Goal: Contribute content: Contribute content

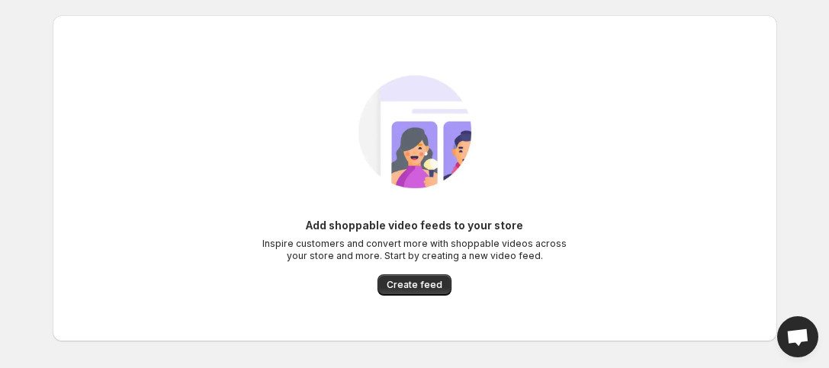
click at [343, 91] on img at bounding box center [415, 132] width 172 height 172
click at [388, 292] on button "Create feed" at bounding box center [415, 285] width 74 height 21
click at [396, 280] on span "Create feed" at bounding box center [415, 285] width 56 height 12
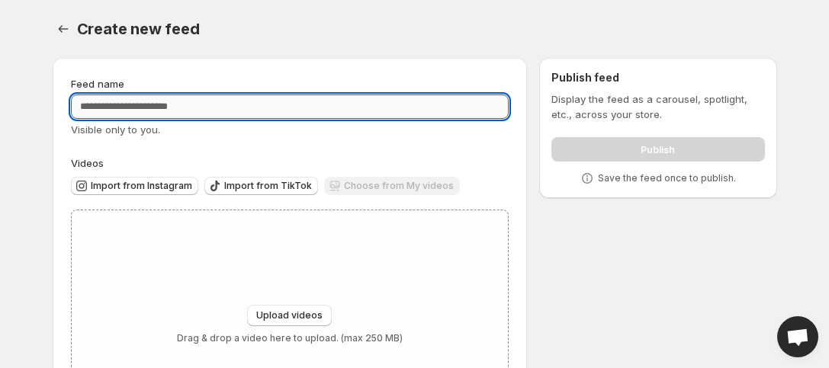
click at [103, 107] on input "Feed name" at bounding box center [290, 107] width 439 height 24
type input "*********"
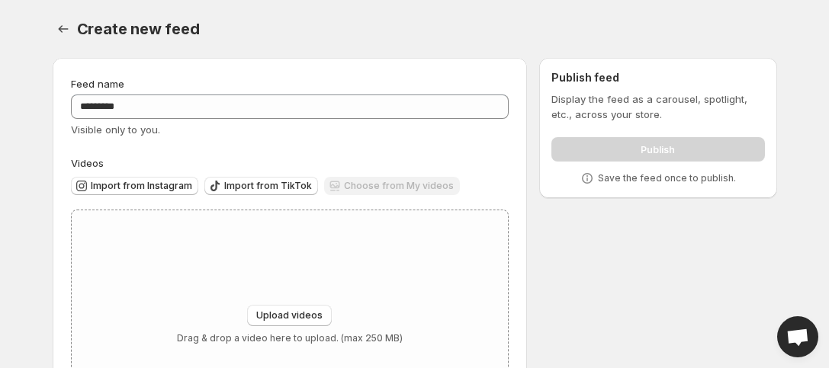
click at [571, 238] on div "Feed name ********* Visible only to you. Videos Import from Instagram Import fr…" at bounding box center [408, 261] width 737 height 431
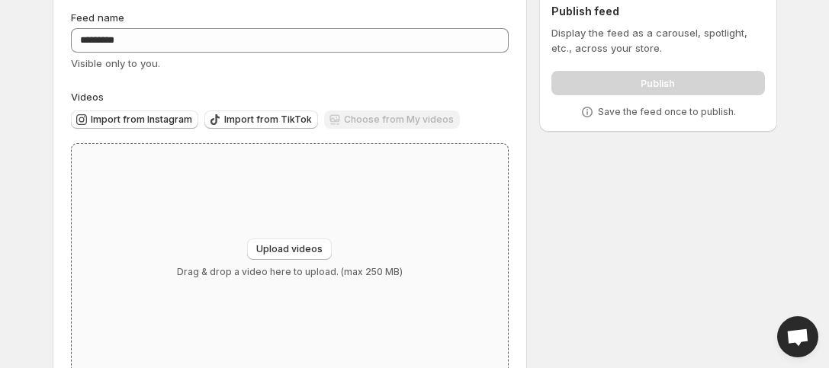
scroll to position [101, 0]
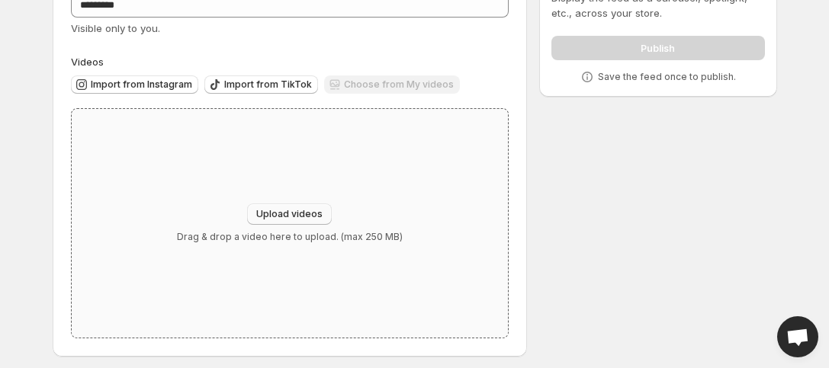
click at [310, 217] on span "Upload videos" at bounding box center [289, 214] width 66 height 12
type input "**********"
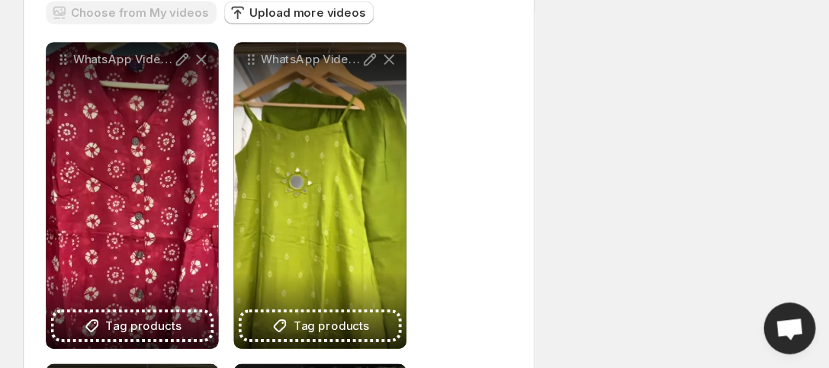
scroll to position [203, 0]
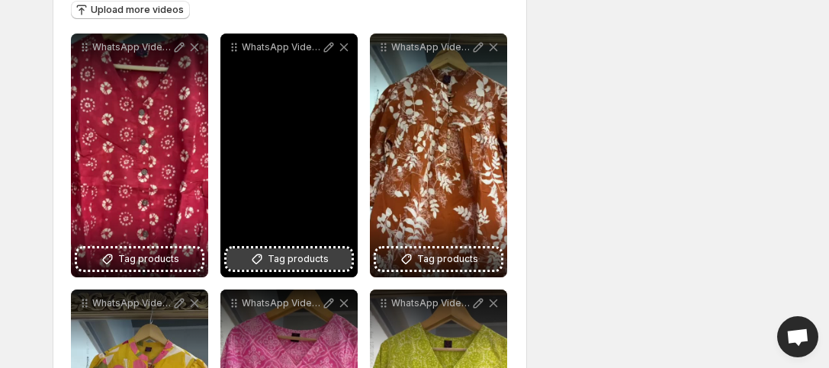
click at [319, 257] on span "Tag products" at bounding box center [298, 259] width 61 height 15
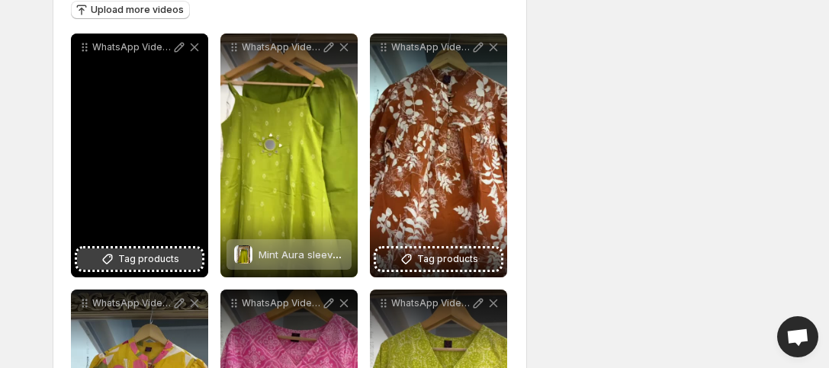
click at [165, 260] on span "Tag products" at bounding box center [148, 259] width 61 height 15
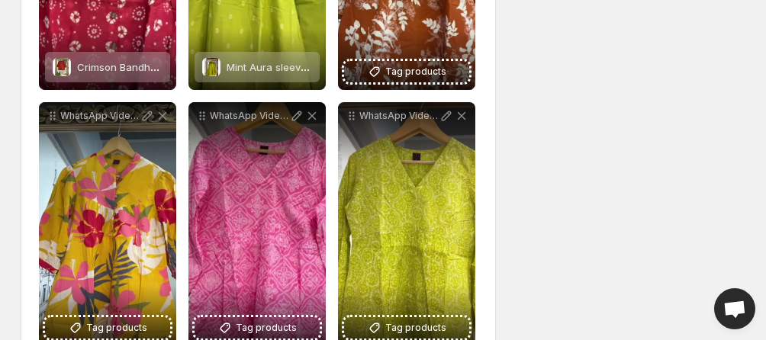
scroll to position [412, 0]
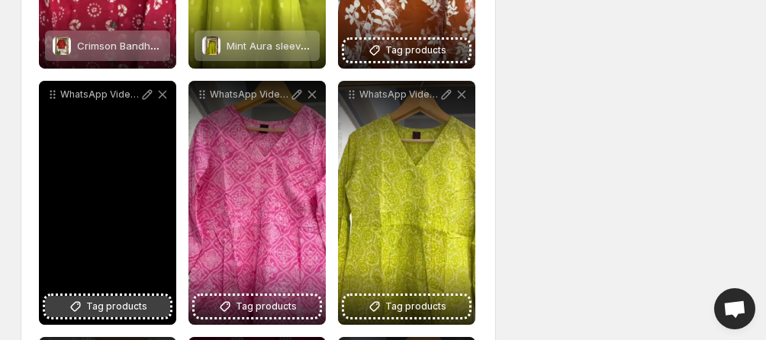
click at [130, 309] on span "Tag products" at bounding box center [116, 306] width 61 height 15
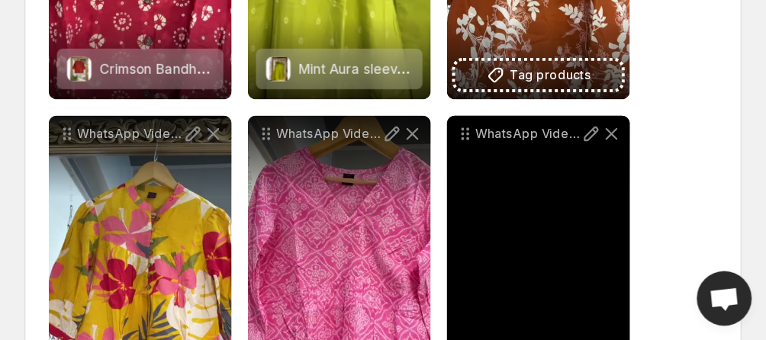
scroll to position [430, 0]
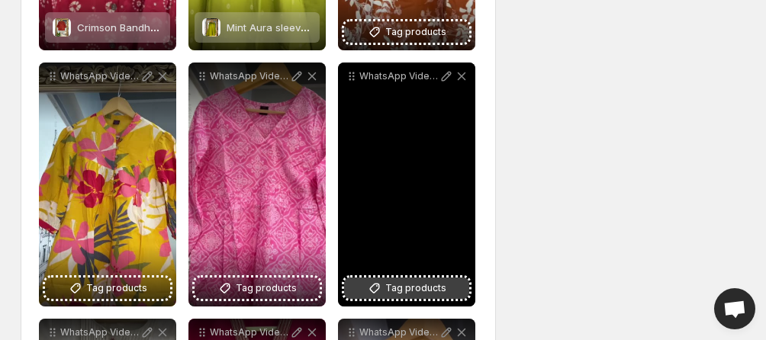
click at [418, 291] on span "Tag products" at bounding box center [415, 288] width 61 height 15
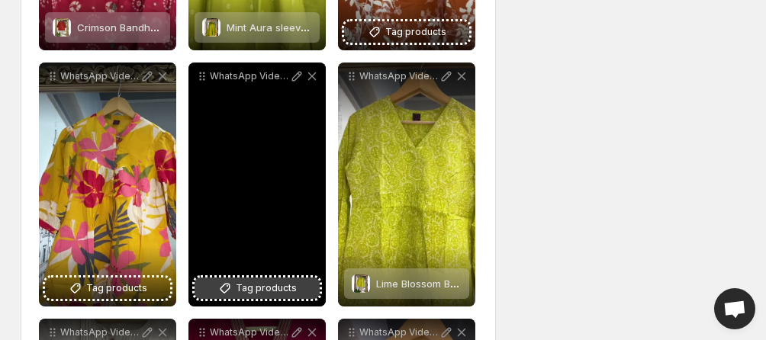
click at [259, 290] on span "Tag products" at bounding box center [266, 288] width 61 height 15
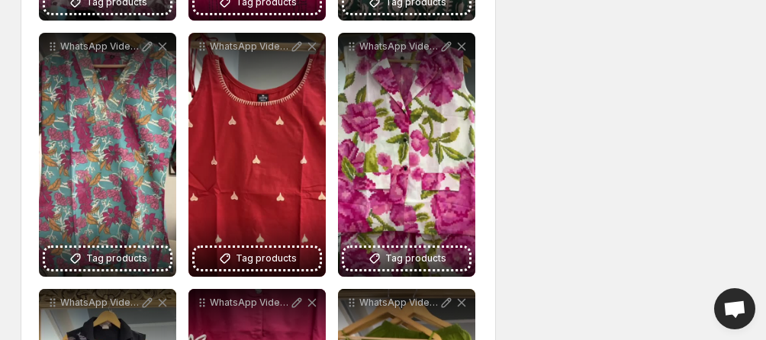
scroll to position [1098, 0]
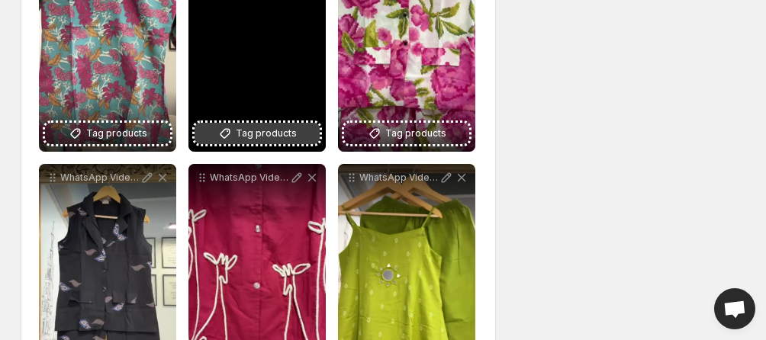
click at [256, 130] on span "Tag products" at bounding box center [266, 133] width 61 height 15
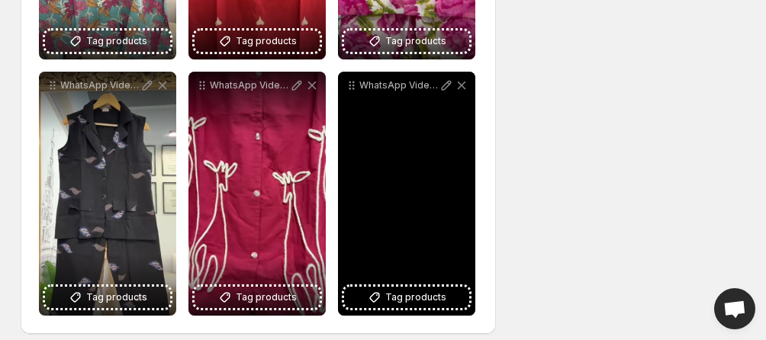
scroll to position [1202, 0]
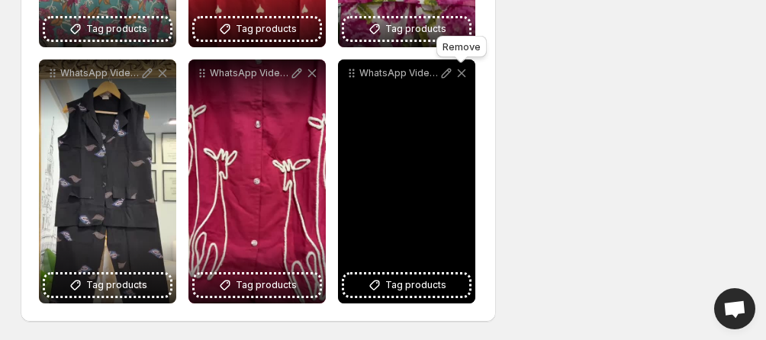
click at [463, 72] on icon at bounding box center [461, 73] width 15 height 15
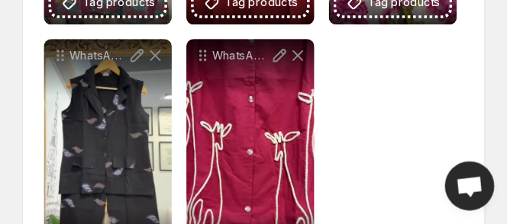
scroll to position [1037, 0]
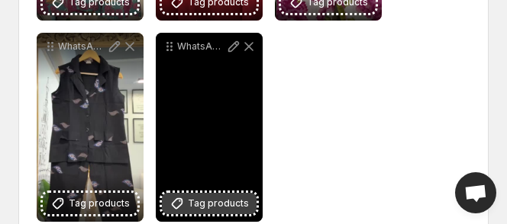
click at [214, 210] on span "Tag products" at bounding box center [218, 203] width 61 height 15
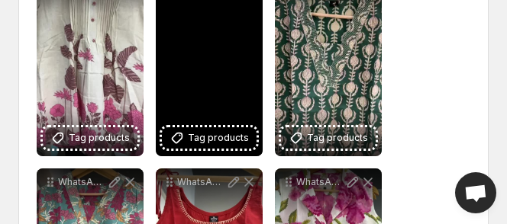
scroll to position [639, 0]
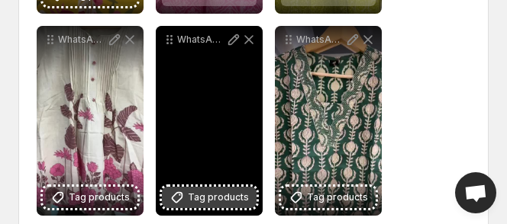
click at [188, 196] on button "Tag products" at bounding box center [209, 197] width 95 height 21
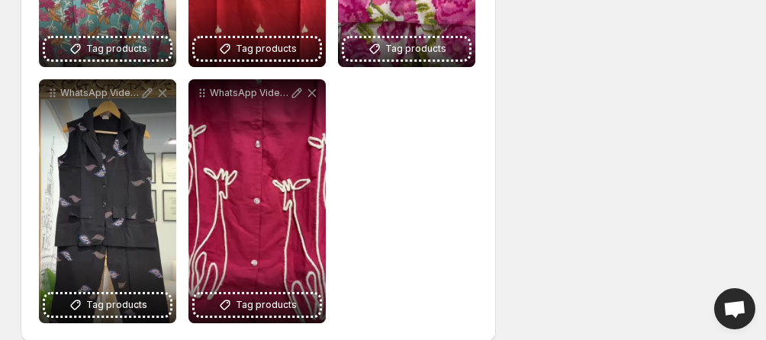
scroll to position [1202, 0]
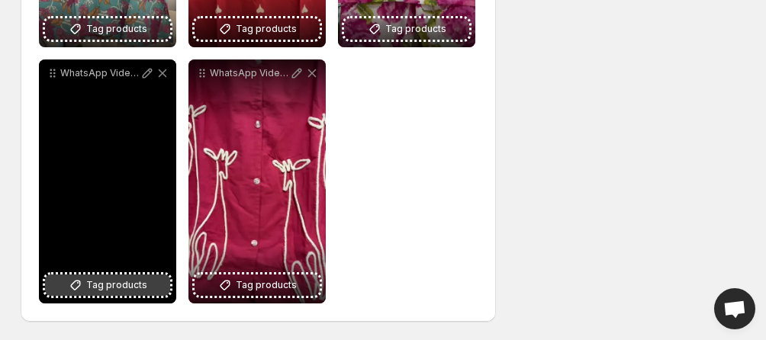
click at [75, 282] on icon at bounding box center [76, 286] width 10 height 10
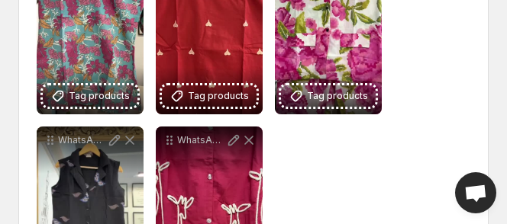
scroll to position [925, 0]
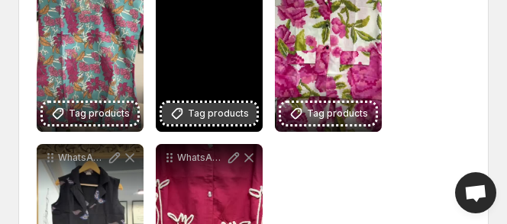
click at [184, 110] on icon at bounding box center [176, 113] width 15 height 15
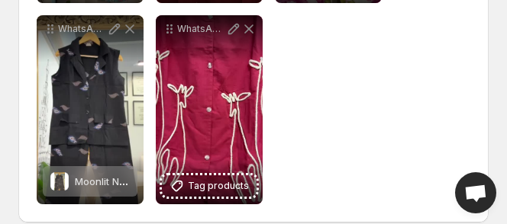
scroll to position [1133, 0]
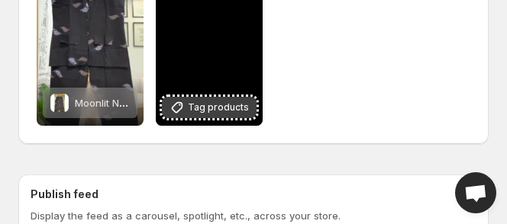
click at [220, 104] on span "Tag products" at bounding box center [218, 107] width 61 height 15
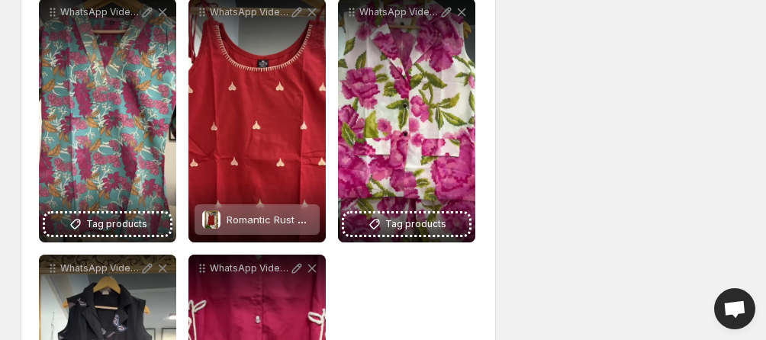
scroll to position [942, 0]
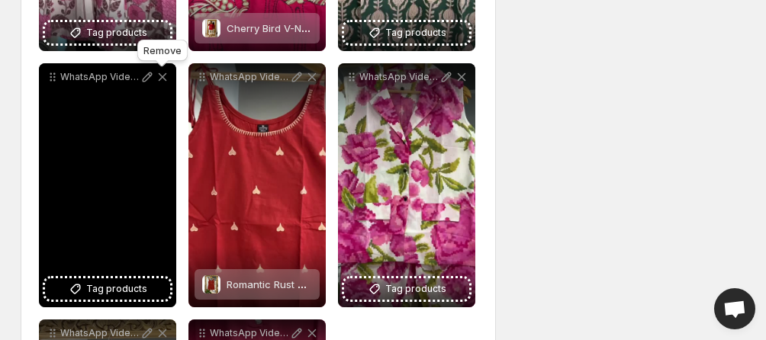
click at [168, 75] on icon at bounding box center [162, 76] width 15 height 15
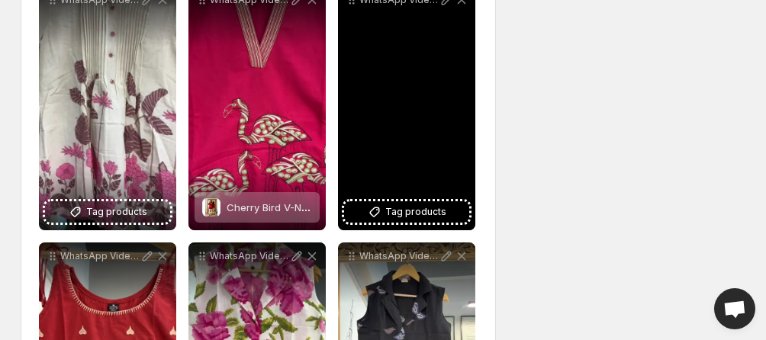
scroll to position [657, 0]
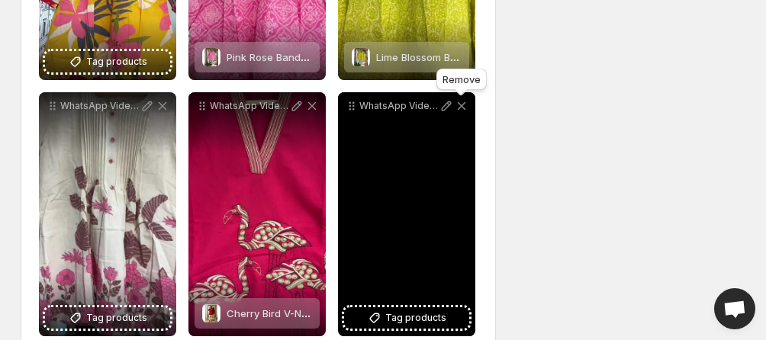
click at [462, 107] on icon at bounding box center [462, 106] width 8 height 8
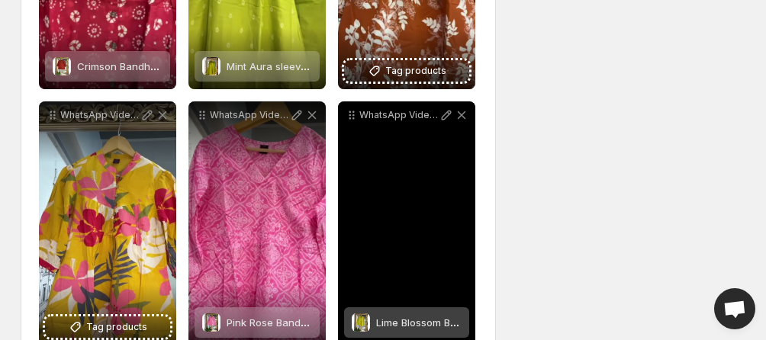
scroll to position [371, 0]
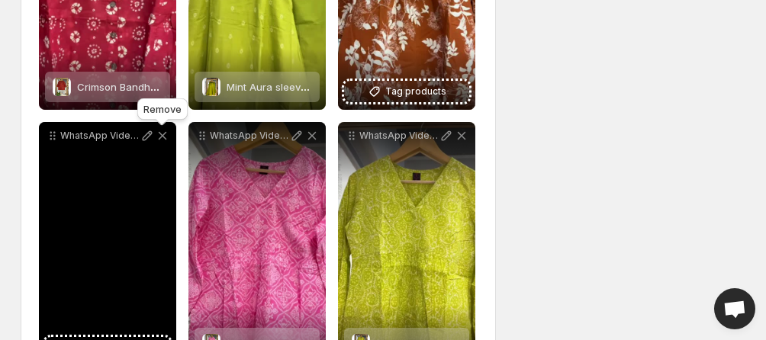
click at [166, 139] on icon at bounding box center [163, 136] width 8 height 8
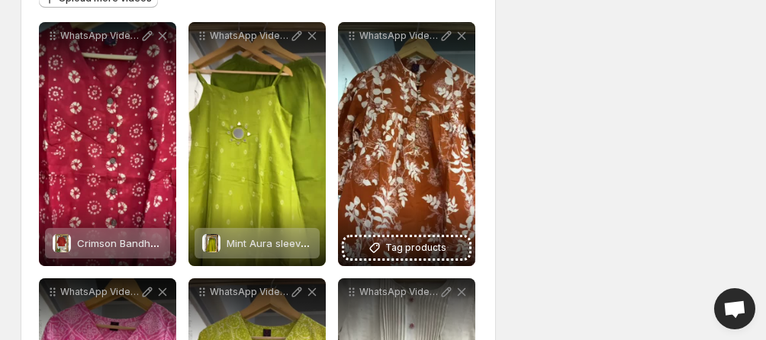
scroll to position [179, 0]
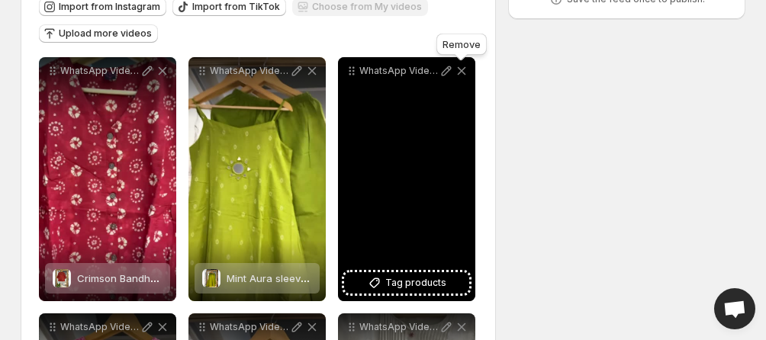
click at [462, 66] on icon at bounding box center [461, 70] width 15 height 15
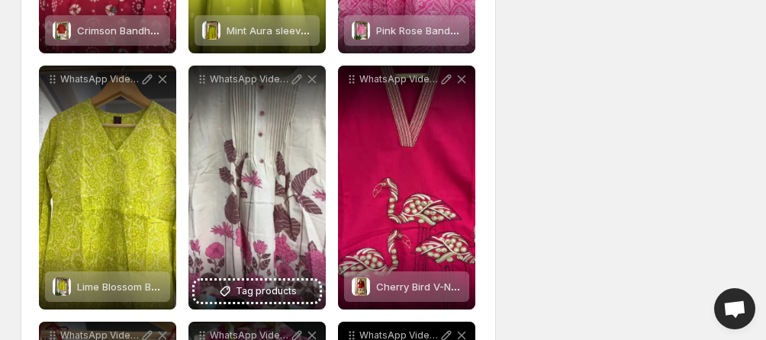
scroll to position [371, 0]
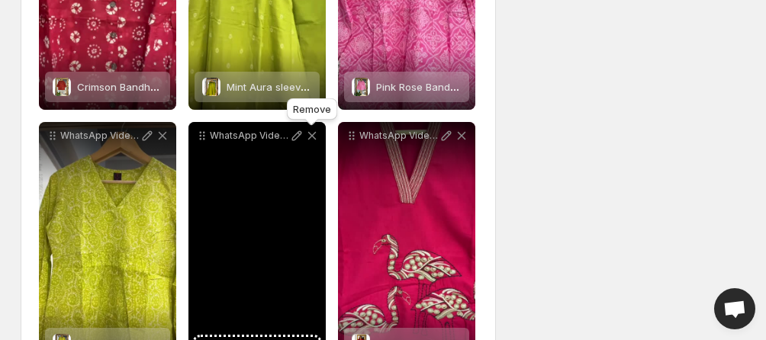
click at [311, 133] on icon at bounding box center [311, 135] width 15 height 15
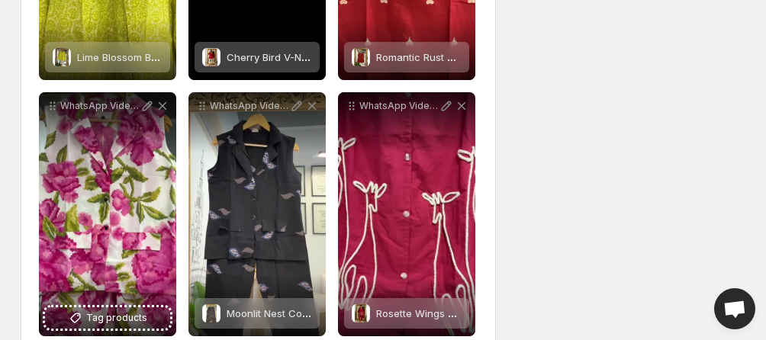
scroll to position [690, 0]
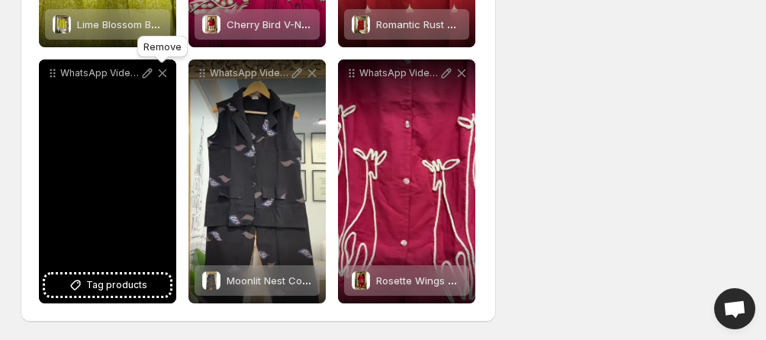
click at [162, 71] on icon at bounding box center [162, 73] width 15 height 15
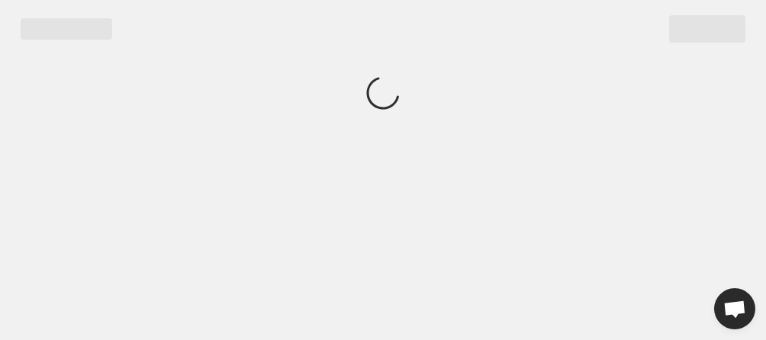
scroll to position [0, 0]
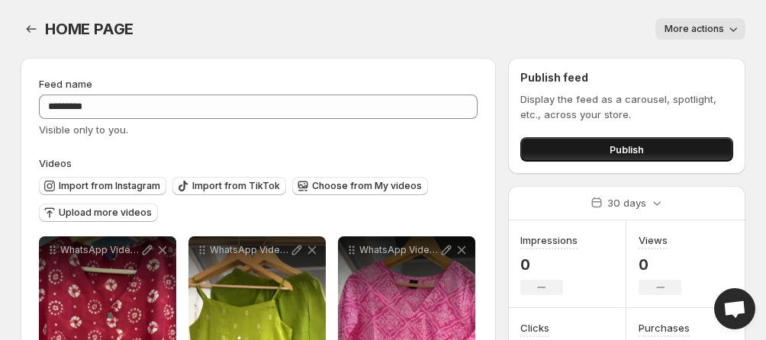
click at [604, 153] on button "Publish" at bounding box center [626, 149] width 213 height 24
